Goal: Task Accomplishment & Management: Use online tool/utility

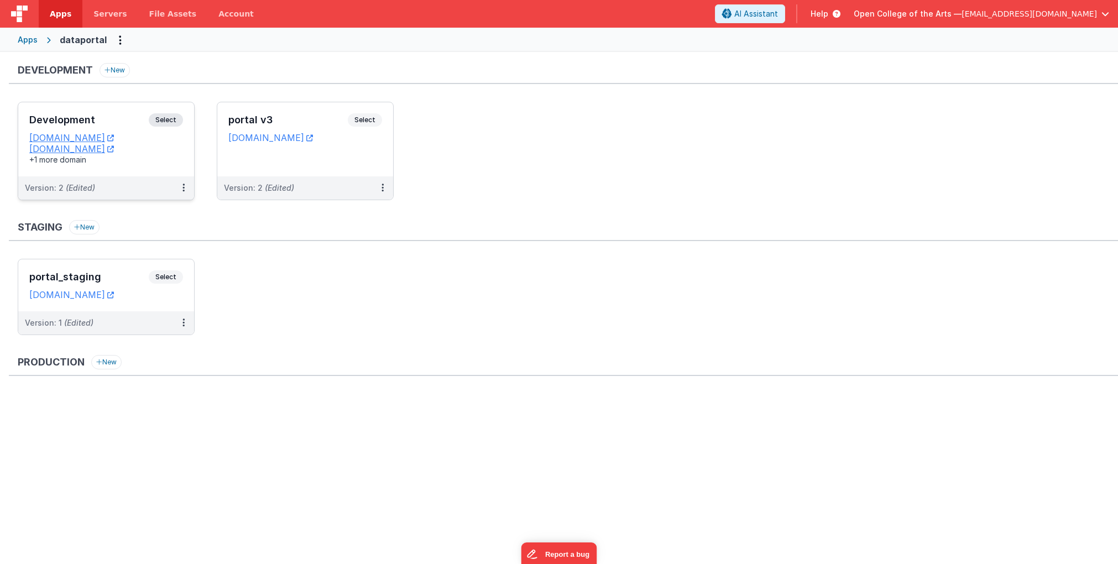
click at [169, 119] on span "Select" at bounding box center [166, 119] width 34 height 13
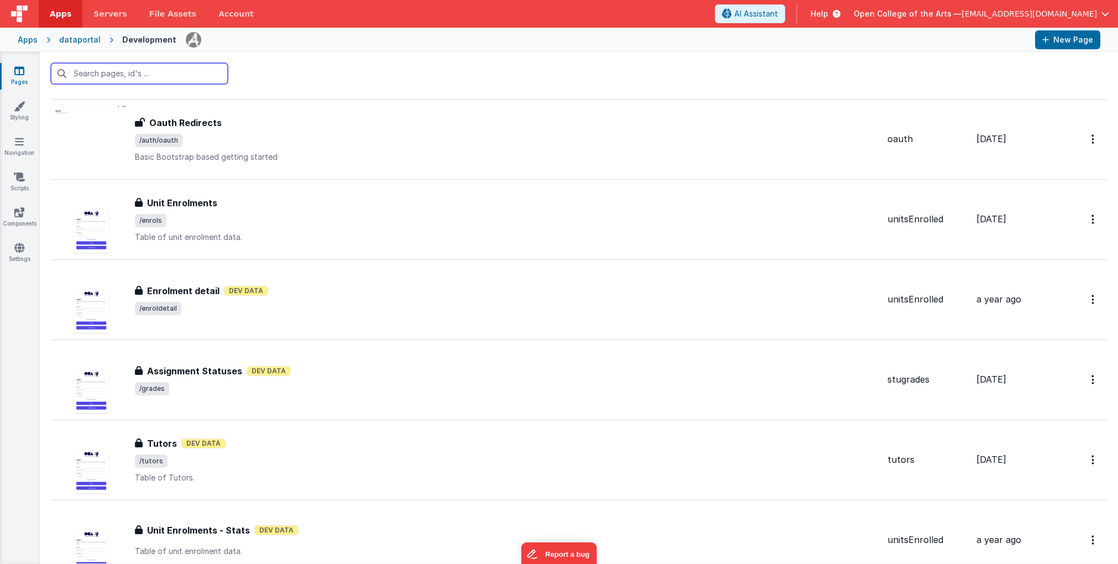
scroll to position [1143, 0]
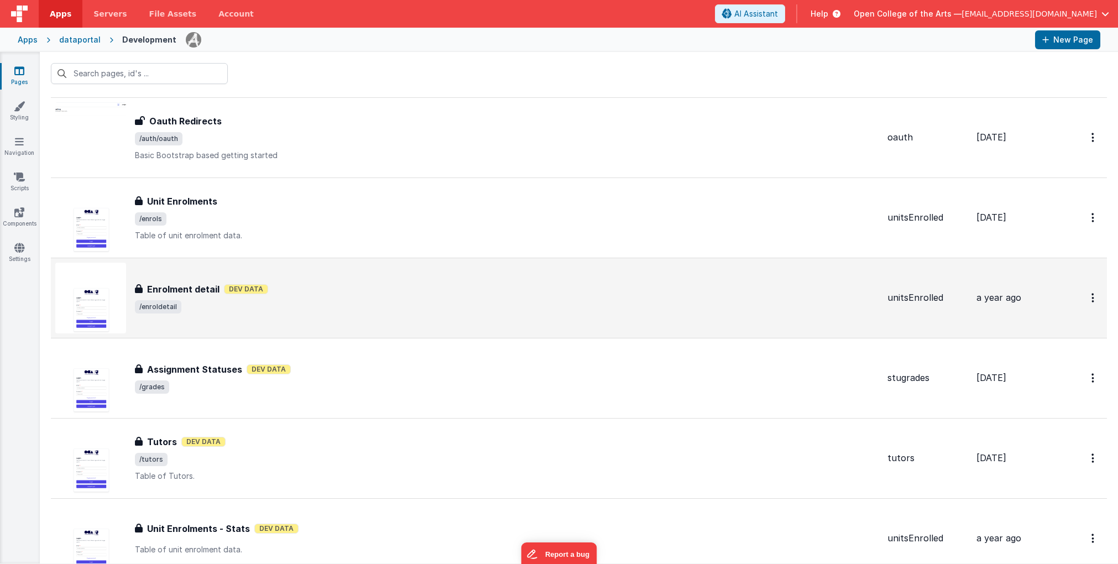
click at [310, 285] on div "Enrolment detail Dev Data" at bounding box center [507, 289] width 744 height 13
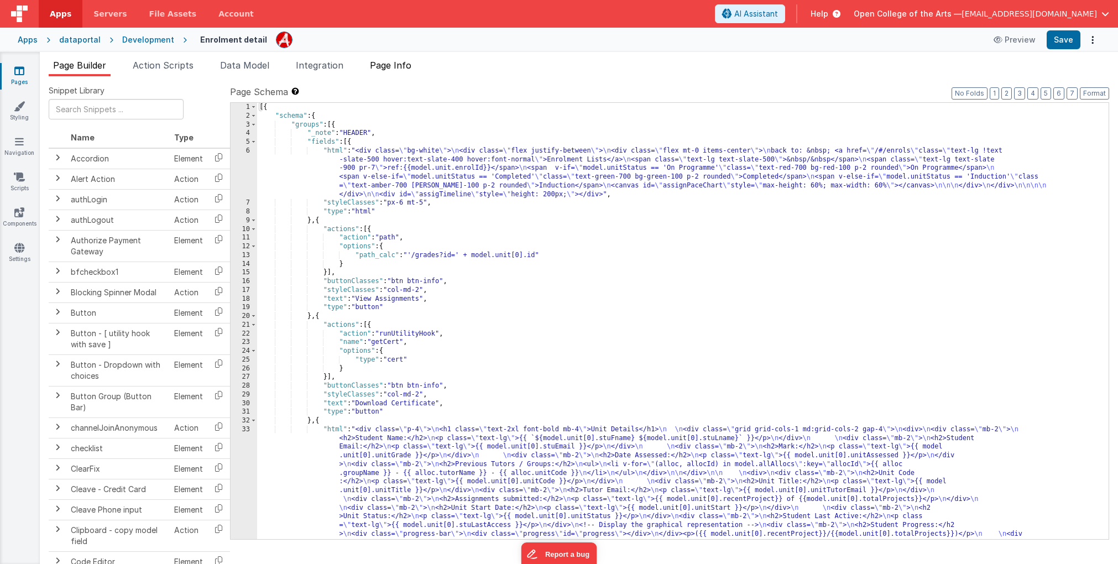
click at [389, 67] on span "Page Info" at bounding box center [390, 65] width 41 height 11
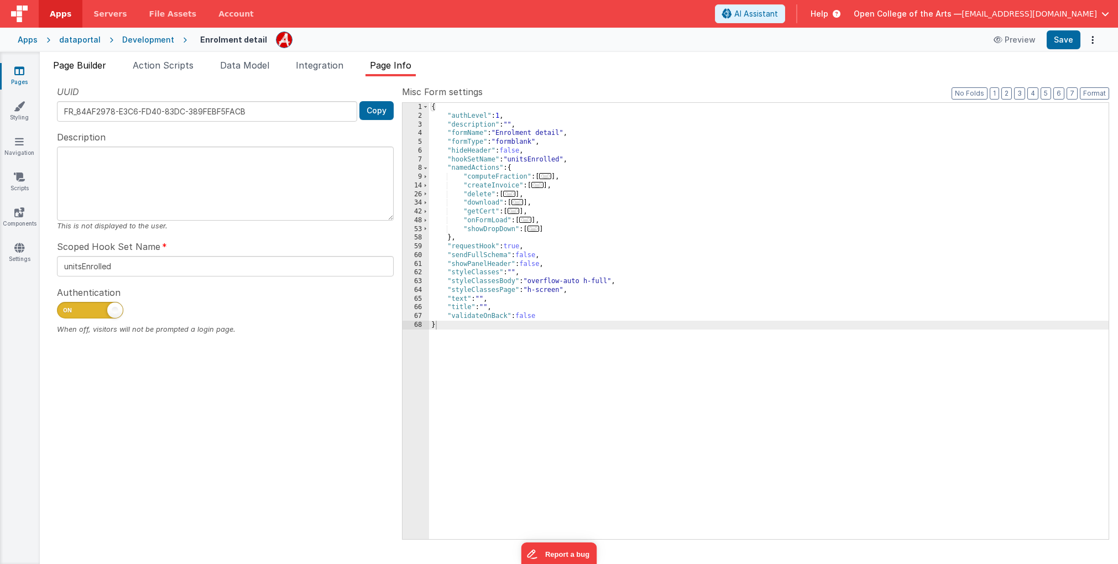
click at [74, 64] on span "Page Builder" at bounding box center [79, 65] width 53 height 11
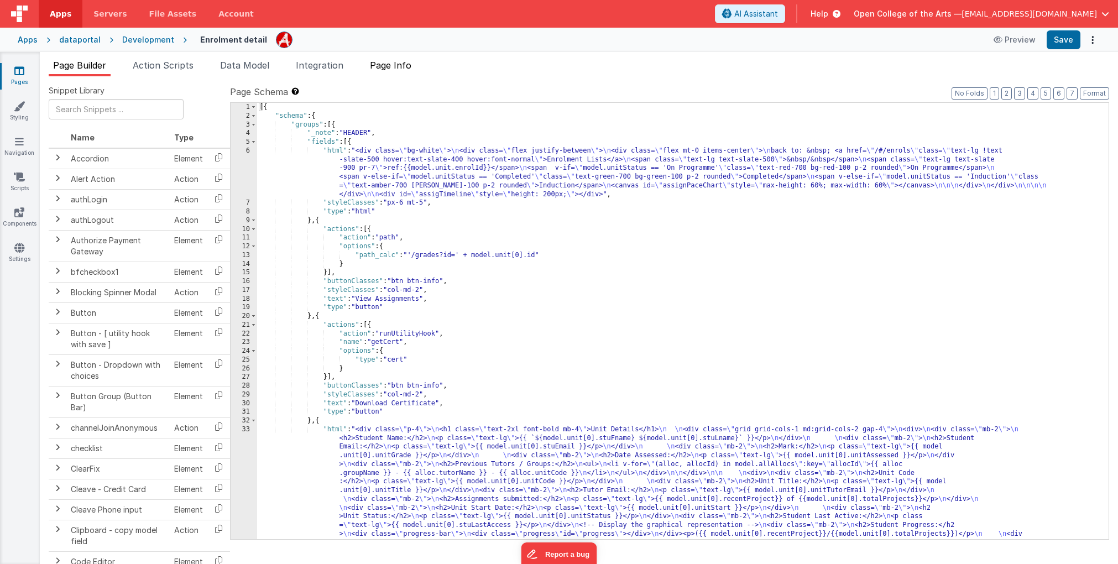
click at [405, 60] on span "Page Info" at bounding box center [390, 65] width 41 height 11
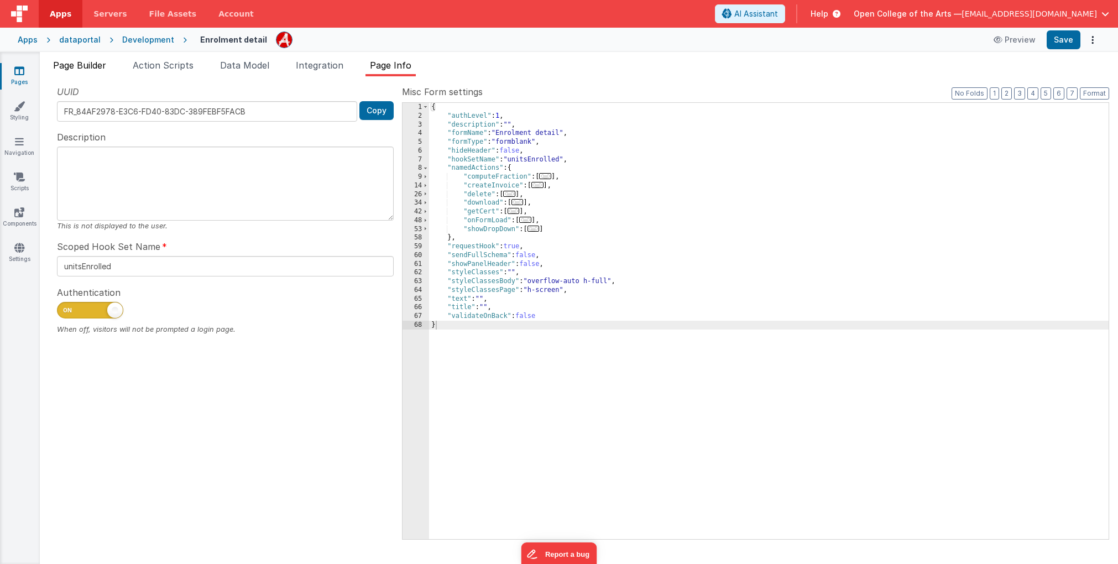
click at [74, 60] on span "Page Builder" at bounding box center [79, 65] width 53 height 11
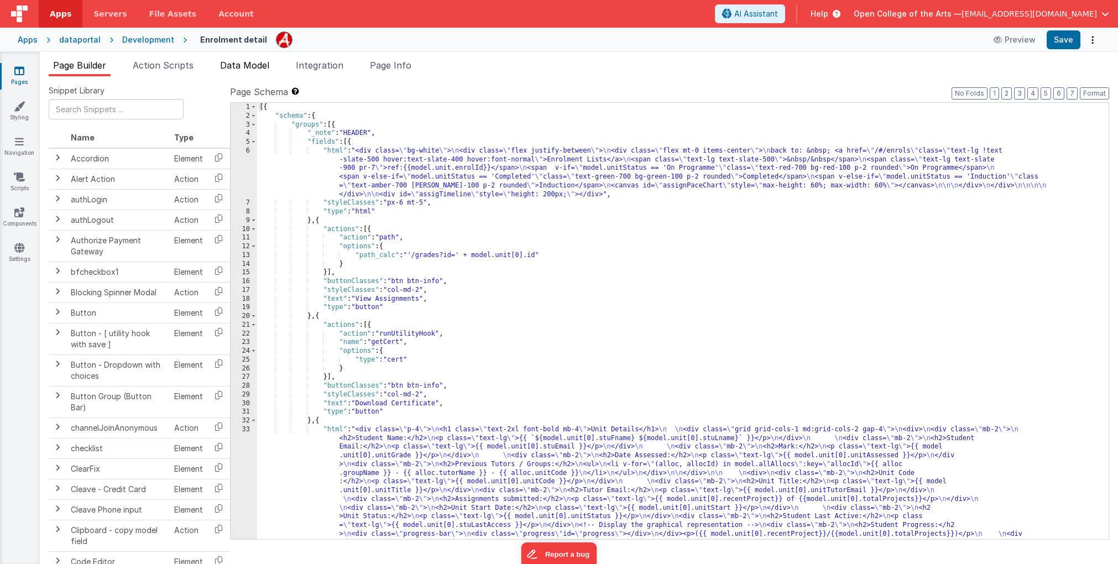
click at [234, 66] on span "Data Model" at bounding box center [244, 65] width 49 height 11
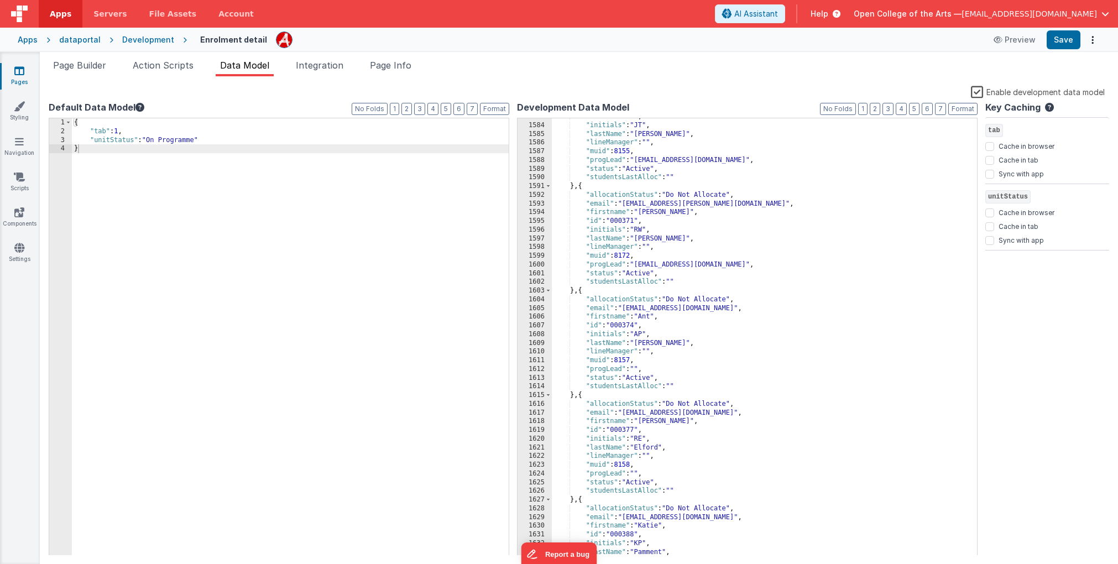
scroll to position [14082, 0]
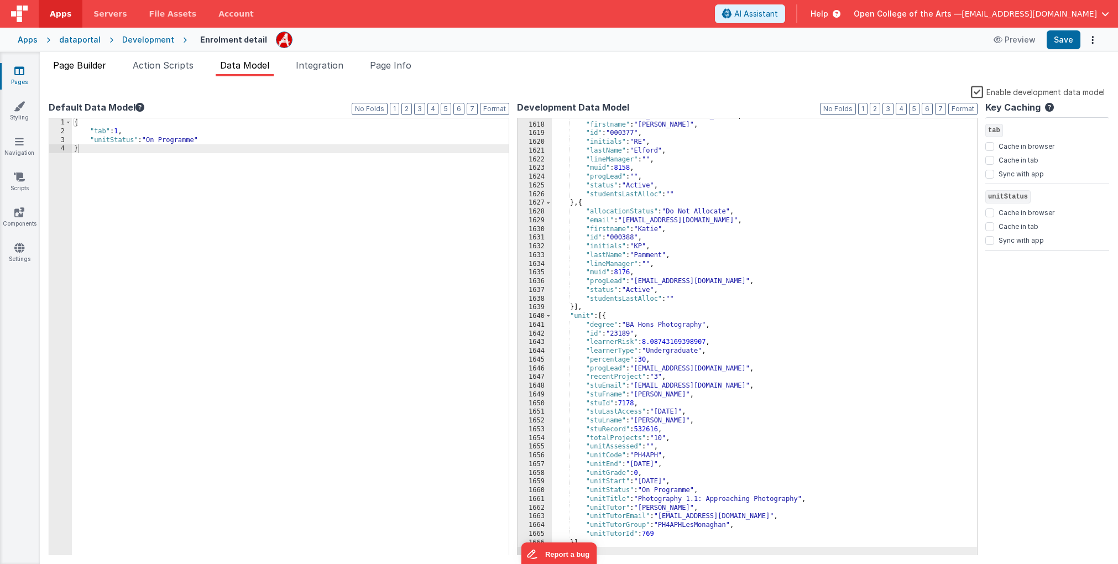
click at [87, 62] on span "Page Builder" at bounding box center [79, 65] width 53 height 11
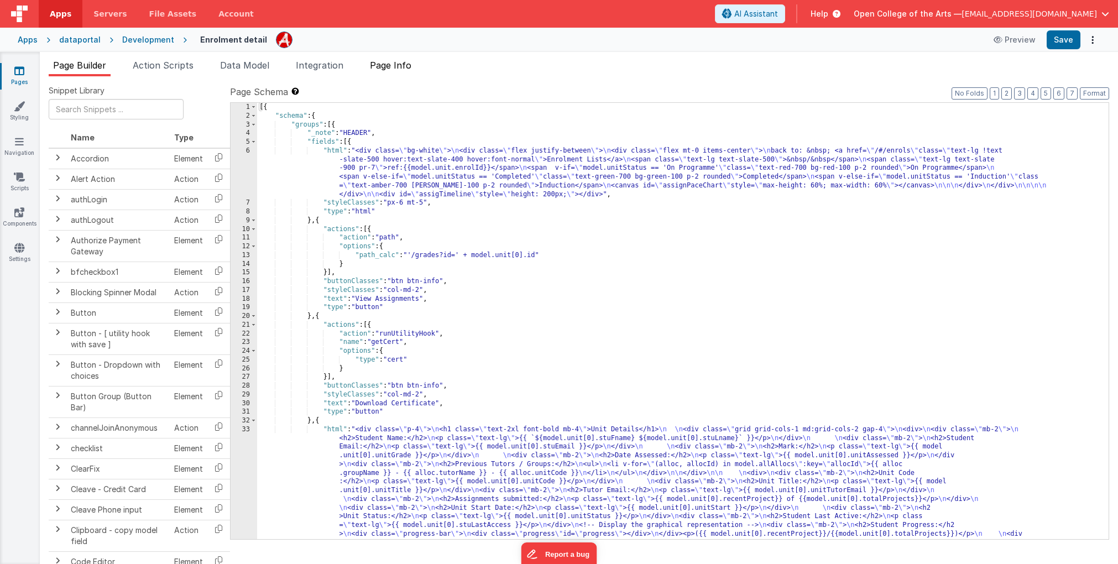
click at [395, 71] on li "Page Info" at bounding box center [391, 68] width 50 height 18
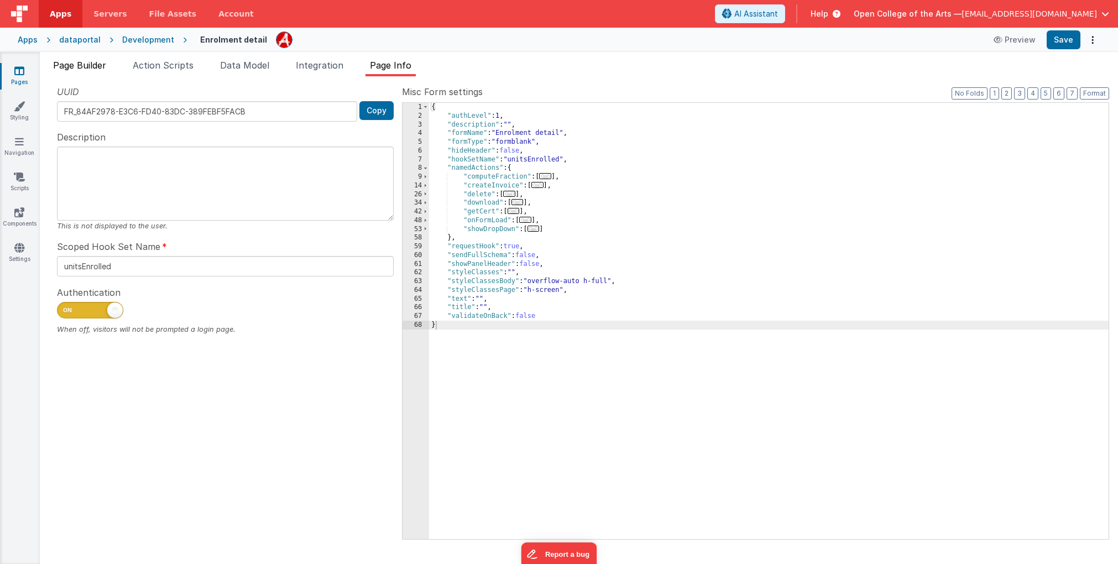
click at [86, 67] on span "Page Builder" at bounding box center [79, 65] width 53 height 11
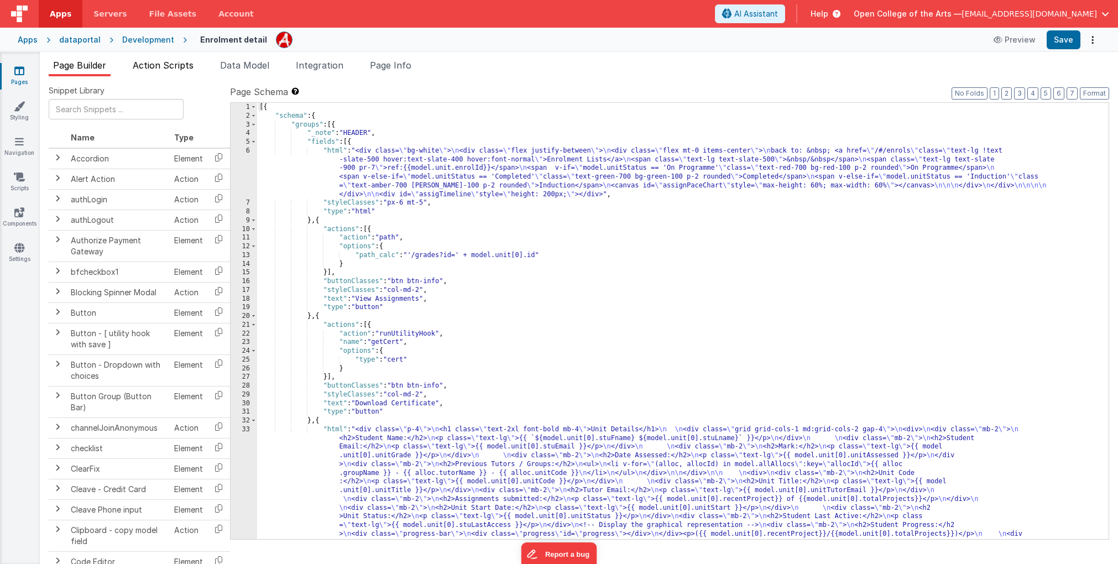
click at [173, 67] on span "Action Scripts" at bounding box center [163, 65] width 61 height 11
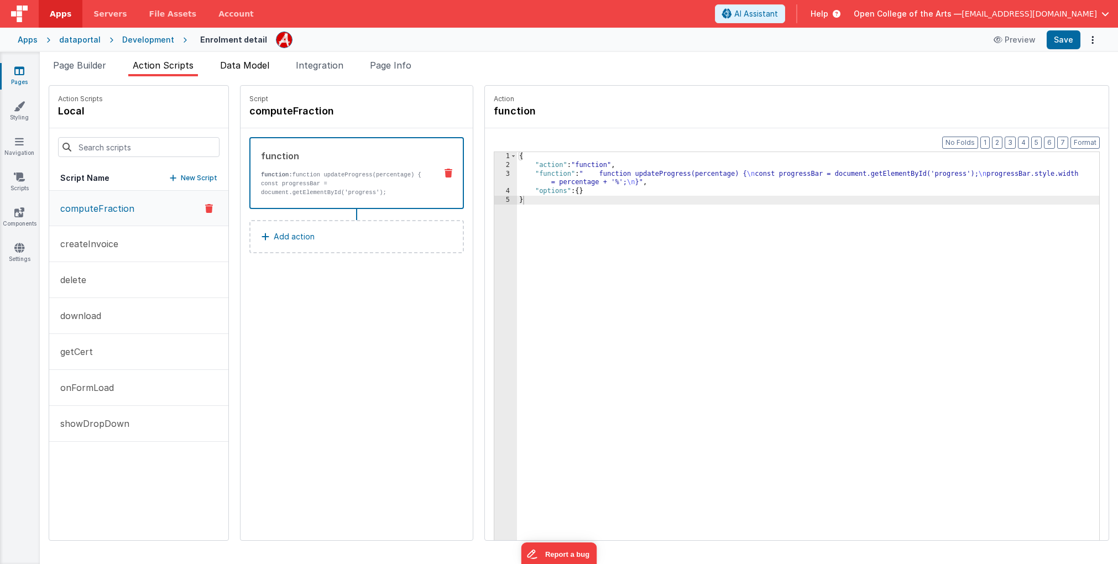
click at [249, 64] on span "Data Model" at bounding box center [244, 65] width 49 height 11
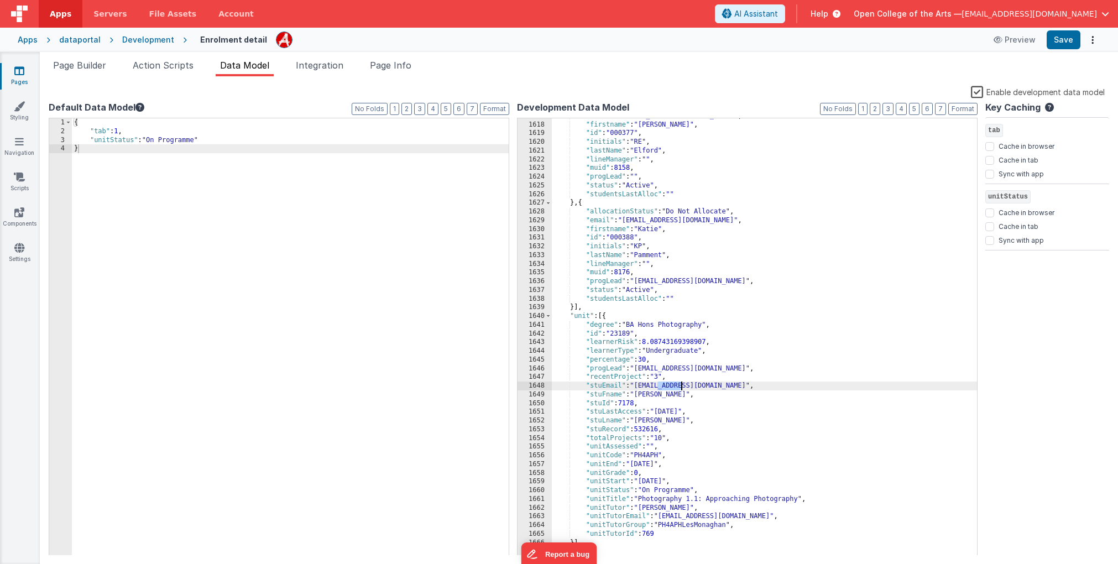
drag, startPoint x: 659, startPoint y: 384, endPoint x: 681, endPoint y: 383, distance: 22.1
click at [681, 383] on div ""email" : "[EMAIL_ADDRESS][DOMAIN_NAME]" , "firstname" : "[PERSON_NAME]" , "id"…" at bounding box center [765, 339] width 426 height 455
click at [81, 68] on span "Page Builder" at bounding box center [79, 65] width 53 height 11
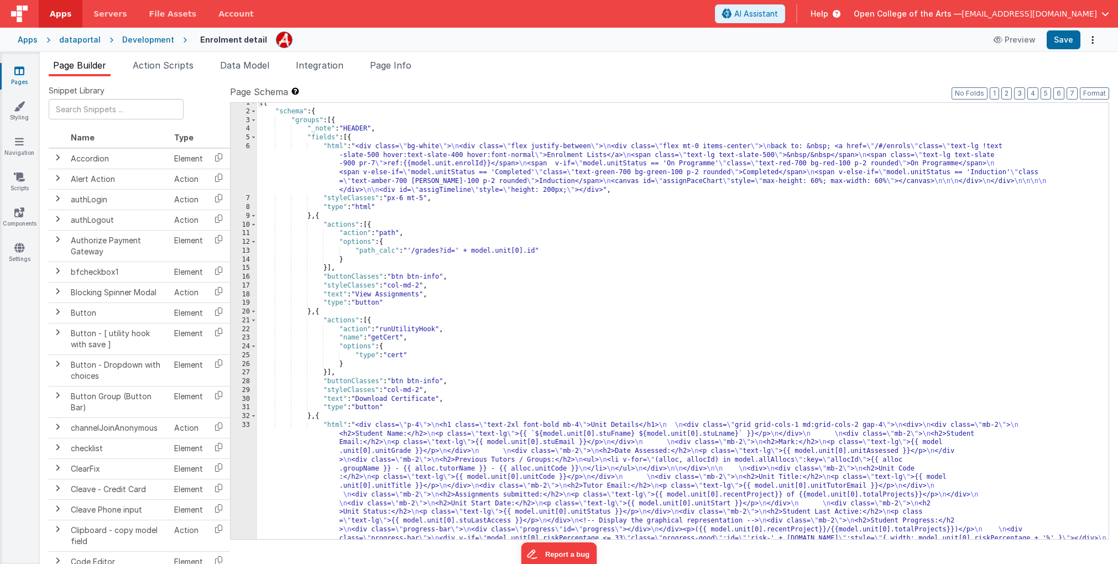
scroll to position [95, 0]
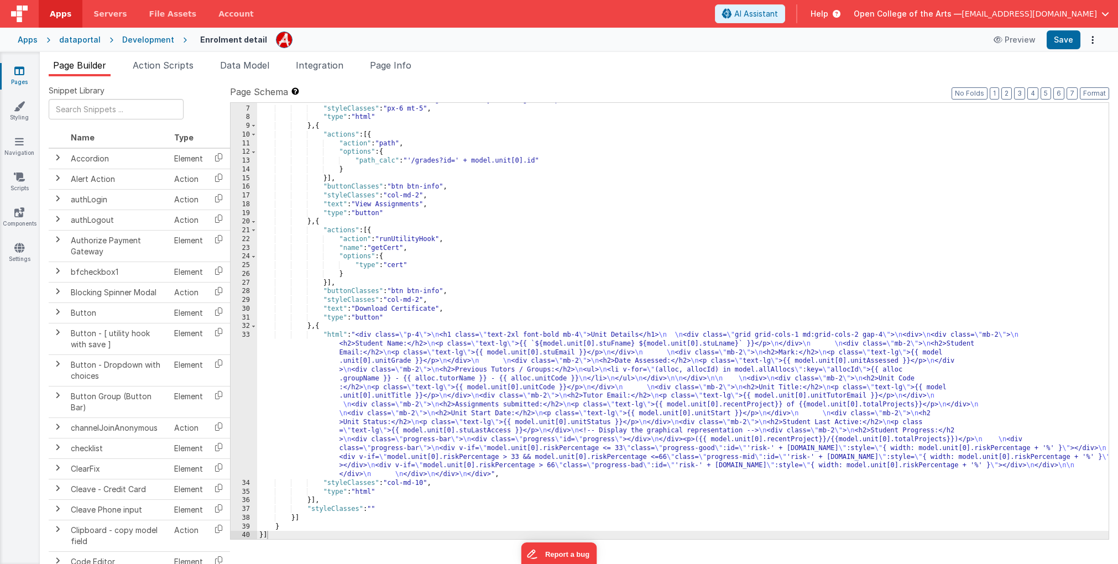
click at [600, 362] on div ""html" : "<div class= \" bg-white \" > \n <div class= \" flex justify-between \…" at bounding box center [683, 301] width 852 height 498
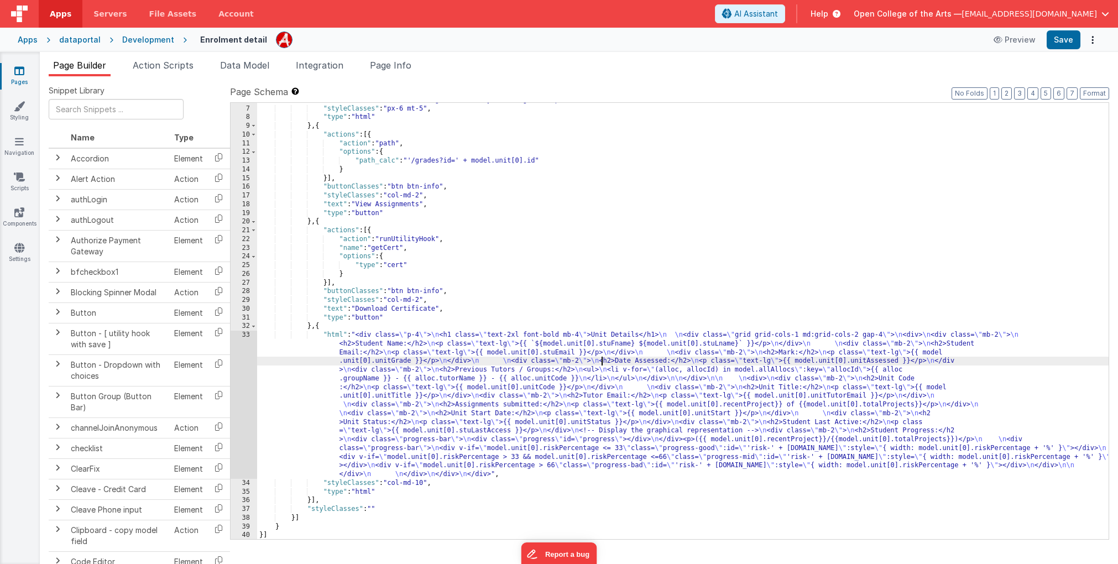
click at [246, 359] on div "33" at bounding box center [244, 405] width 27 height 148
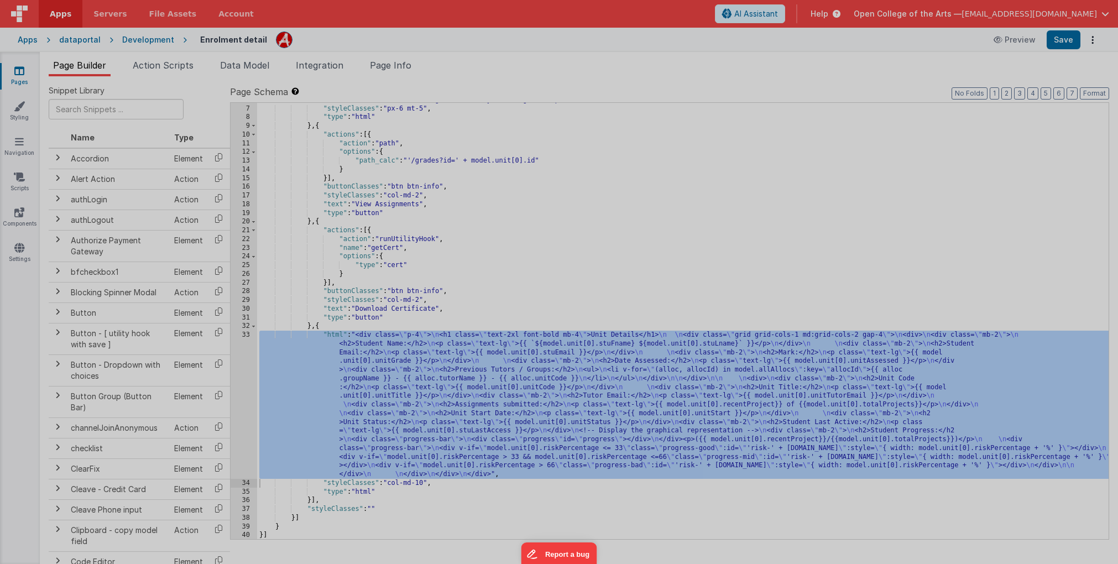
click at [246, 359] on div at bounding box center [559, 270] width 1096 height 553
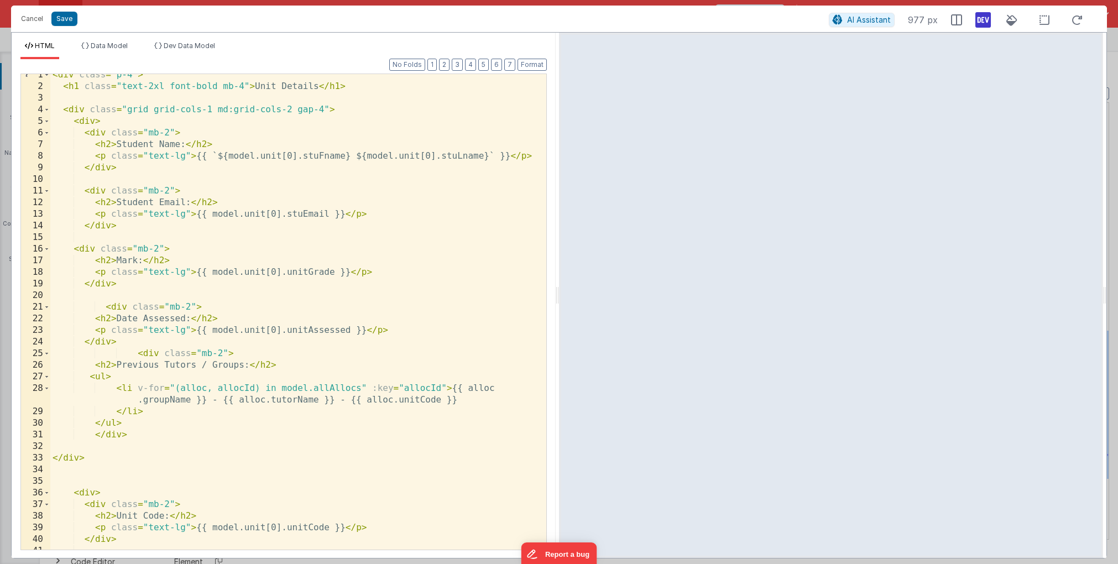
scroll to position [0, 0]
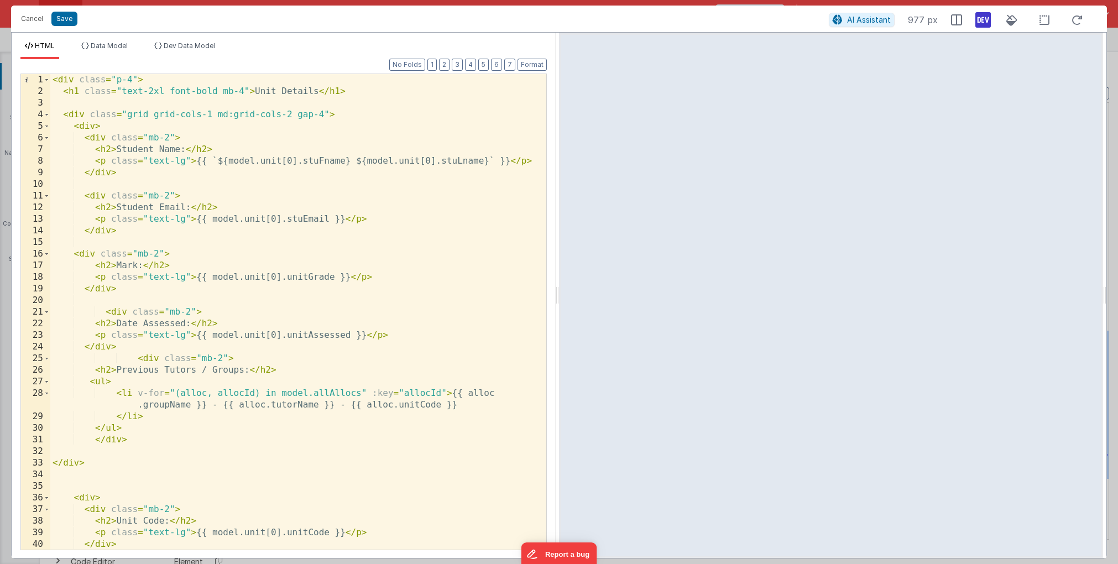
click at [348, 84] on div "< div class = "p-4" > < h1 class = "text-2xl font-bold mb-4" > Unit Details </ …" at bounding box center [298, 323] width 497 height 499
click at [347, 86] on div "< div class = "p-4" > < h1 class = "text-2xl font-bold mb-4" > Unit Details </ …" at bounding box center [298, 323] width 497 height 499
click at [317, 83] on div "< div class = "p-4" > < h1 class = "text-2xl font-bold mb-4" > Unit Details </ …" at bounding box center [298, 323] width 497 height 499
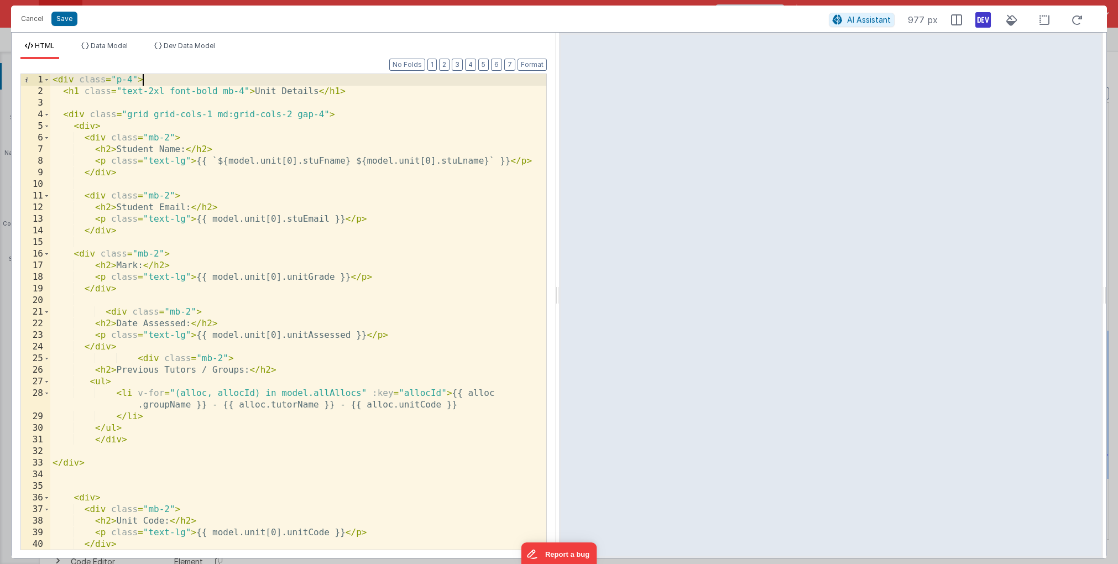
click at [279, 84] on div "< div class = "p-4" > < h1 class = "text-2xl font-bold mb-4" > Unit Details </ …" at bounding box center [298, 323] width 497 height 499
drag, startPoint x: 361, startPoint y: 86, endPoint x: 36, endPoint y: 87, distance: 324.6
click at [36, 87] on div "1 2 3 4 5 6 7 8 9 10 11 12 13 14 15 16 17 18 19 20 21 22 23 24 25 26 27 28 29 3…" at bounding box center [283, 312] width 526 height 477
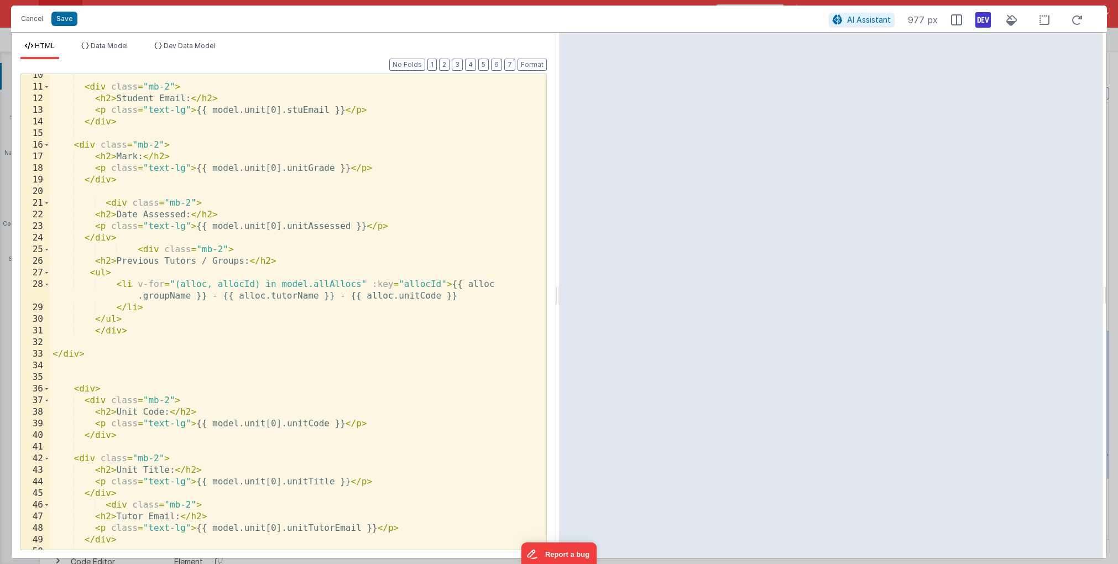
scroll to position [118, 0]
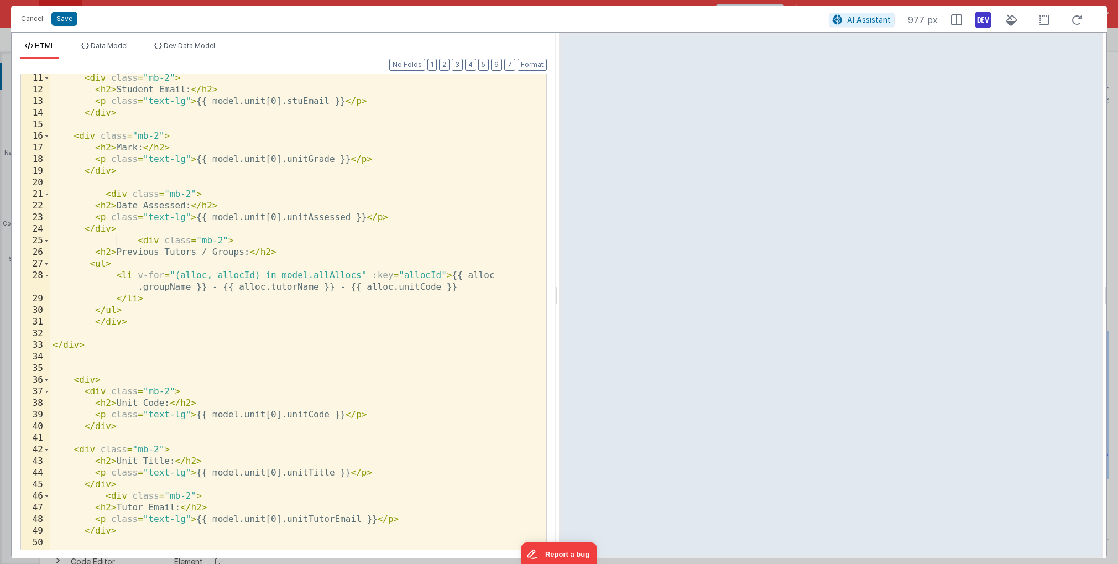
click at [143, 383] on div "< div class = "mb-2" > < h2 > Student Email: </ h2 > < p class = "text-lg" > {{…" at bounding box center [298, 321] width 497 height 499
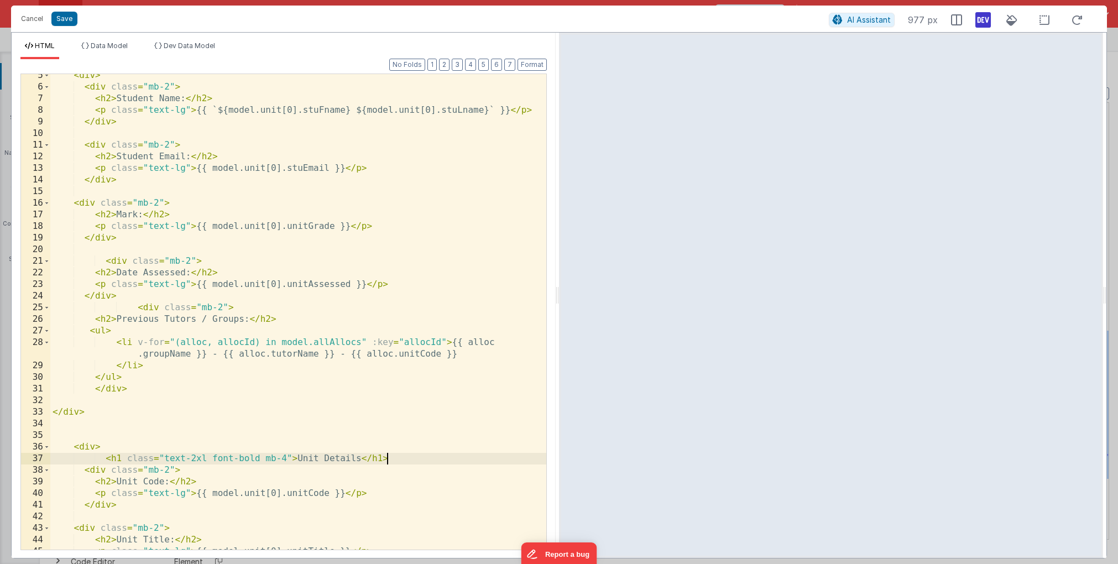
scroll to position [0, 0]
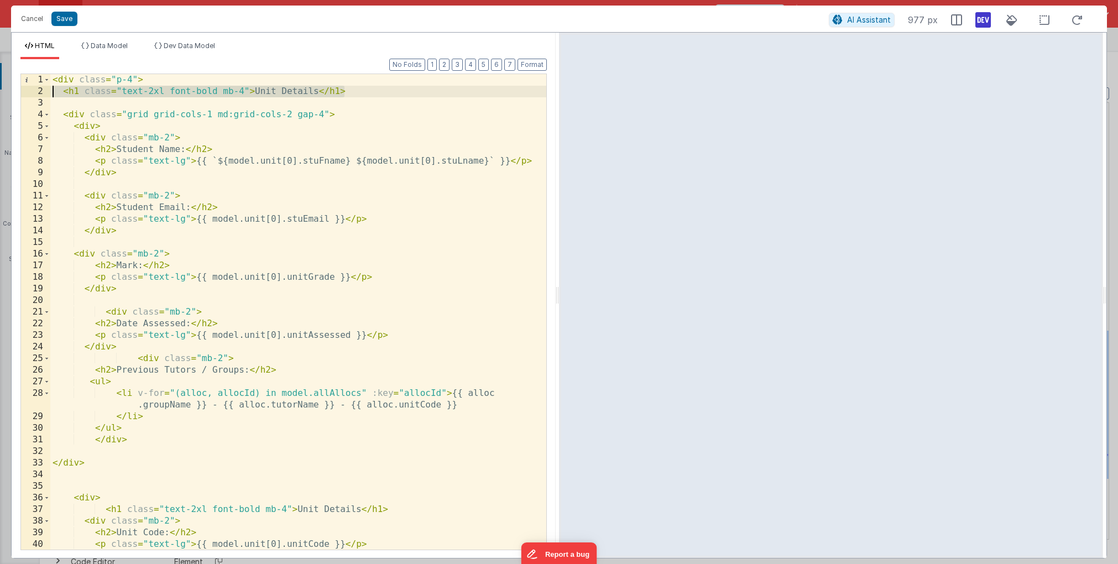
drag, startPoint x: 363, startPoint y: 91, endPoint x: 25, endPoint y: 92, distance: 338.4
click at [25, 92] on div "1 2 3 4 5 6 7 8 9 10 11 12 13 14 15 16 17 18 19 20 21 22 23 24 25 26 27 28 29 3…" at bounding box center [283, 312] width 526 height 477
click at [366, 117] on div "< div class = "p-4" > < div class = "grid grid-cols-1 md:grid-cols-2 gap-4" > <…" at bounding box center [298, 323] width 497 height 499
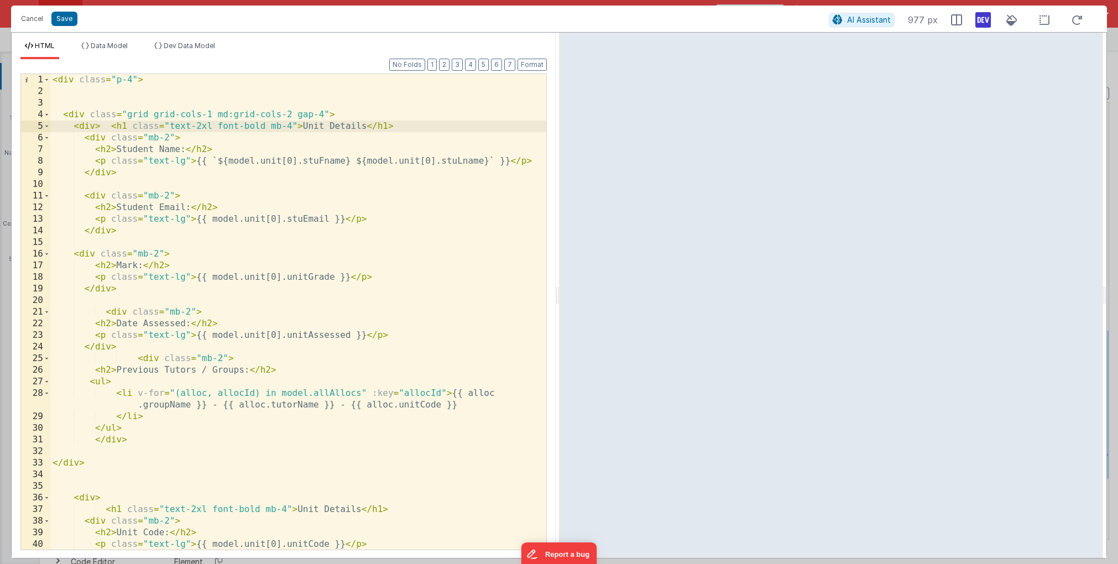
click at [314, 127] on div "< div class = "p-4" > < div class = "grid grid-cols-1 md:grid-cols-2 gap-4" > <…" at bounding box center [298, 323] width 497 height 499
click at [63, 19] on button "Save" at bounding box center [64, 19] width 26 height 14
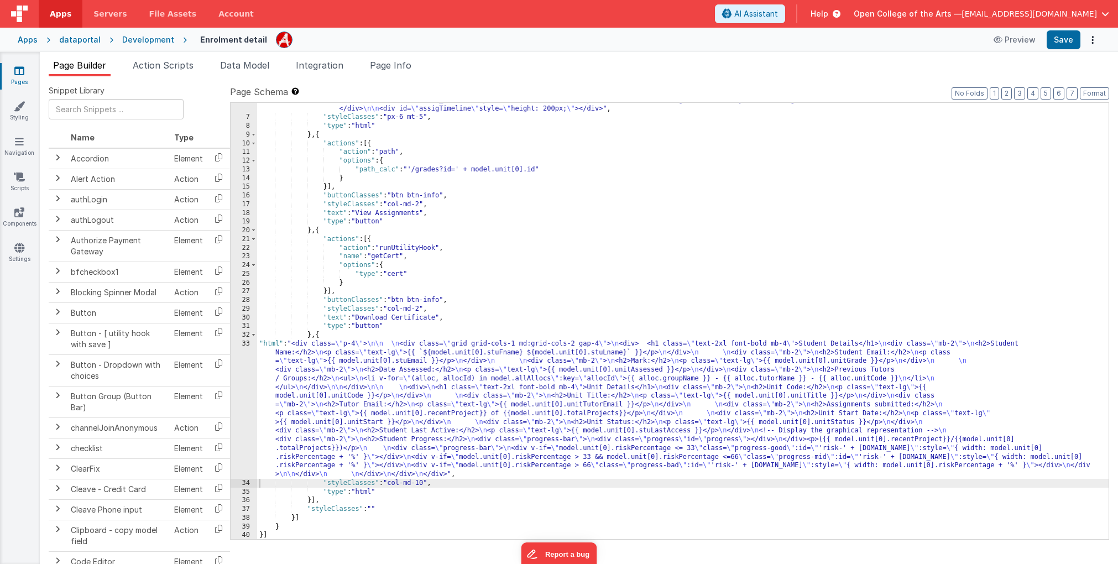
scroll to position [86, 0]
click at [1073, 38] on button "Save" at bounding box center [1064, 39] width 34 height 19
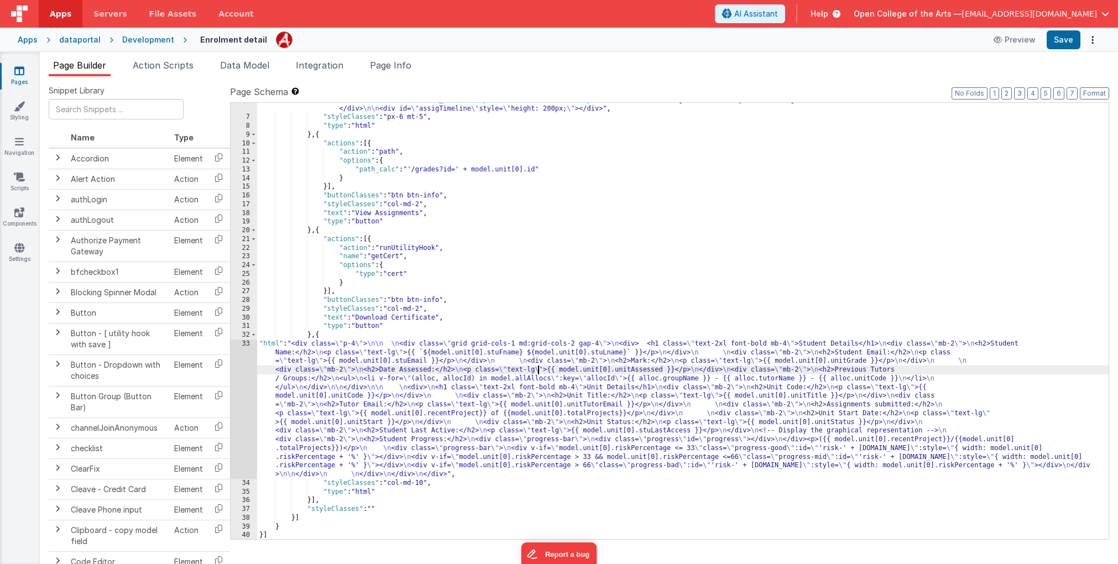
click at [539, 367] on div ""html" : "<div class= \" bg-white \" > \n <div class= \" flex justify-between \…" at bounding box center [683, 310] width 852 height 498
click at [247, 368] on div "33" at bounding box center [244, 409] width 27 height 139
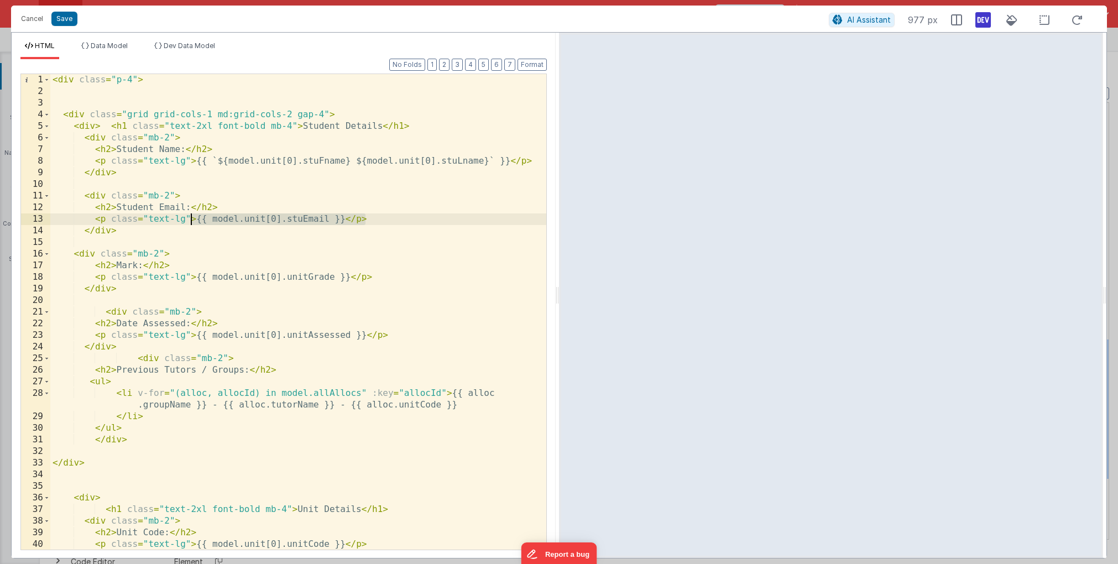
drag, startPoint x: 391, startPoint y: 219, endPoint x: 178, endPoint y: 221, distance: 213.5
click at [178, 221] on div "< div class = "p-4" > < div class = "grid grid-cols-1 md:grid-cols-2 gap-4" > <…" at bounding box center [298, 323] width 497 height 499
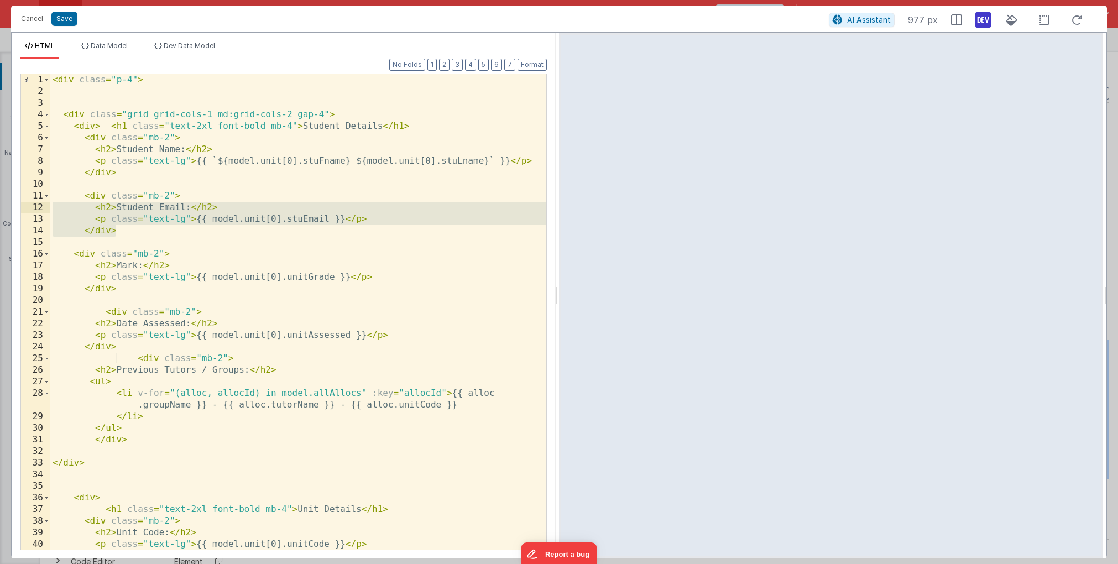
drag, startPoint x: 140, startPoint y: 233, endPoint x: 0, endPoint y: 205, distance: 143.4
click at [0, 205] on div "Cancel Save AI Assistant 977 px HTML Data Model Dev Data Model Format 7 6 5 4 3…" at bounding box center [559, 282] width 1118 height 564
click at [53, 194] on div "< div class = "p-4" > < div class = "grid grid-cols-1 md:grid-cols-2 gap-4" > <…" at bounding box center [298, 323] width 497 height 499
click at [155, 237] on div "< div class = "p-4" > < div class = "grid grid-cols-1 md:grid-cols-2 gap-4" > <…" at bounding box center [298, 323] width 497 height 499
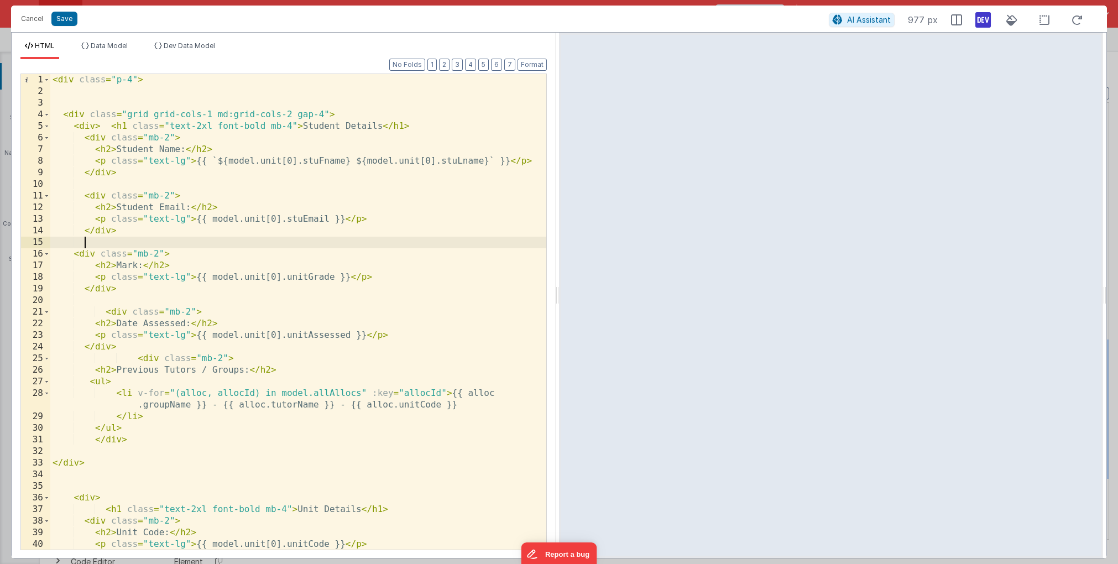
click at [150, 226] on div "< div class = "p-4" > < div class = "grid grid-cols-1 md:grid-cols-2 gap-4" > <…" at bounding box center [298, 323] width 497 height 499
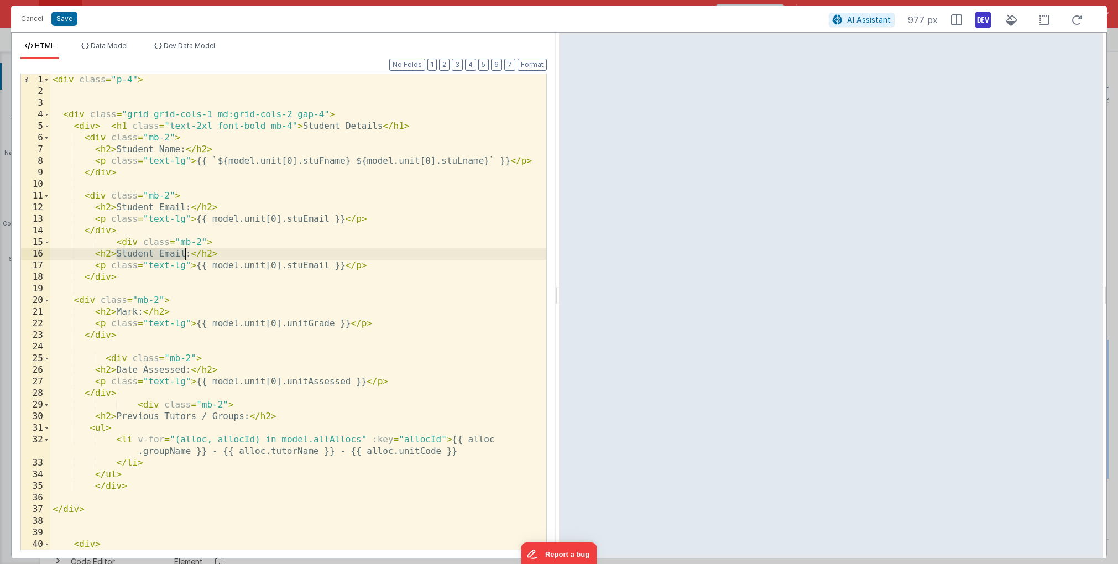
drag, startPoint x: 117, startPoint y: 253, endPoint x: 185, endPoint y: 253, distance: 68.6
click at [185, 253] on div "< div class = "p-4" > < div class = "grid grid-cols-1 md:grid-cols-2 gap-4" > <…" at bounding box center [298, 323] width 497 height 499
click at [328, 265] on div "< div class = "p-4" > < div class = "grid grid-cols-1 md:grid-cols-2 gap-4" > <…" at bounding box center [298, 323] width 497 height 499
click at [69, 18] on button "Save" at bounding box center [64, 19] width 26 height 14
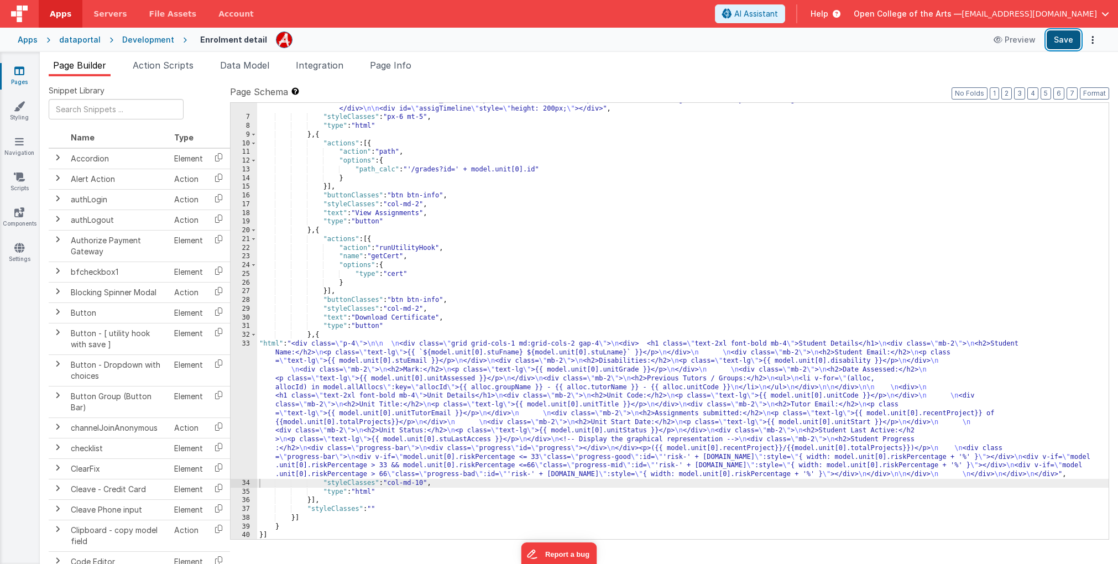
click at [1066, 43] on button "Save" at bounding box center [1064, 39] width 34 height 19
